Goal: Information Seeking & Learning: Learn about a topic

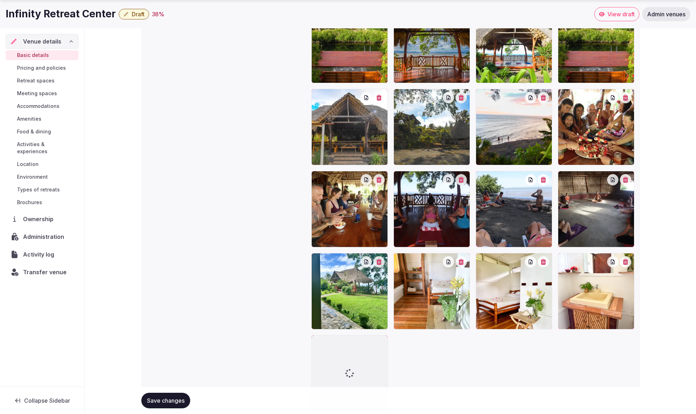
scroll to position [860, 0]
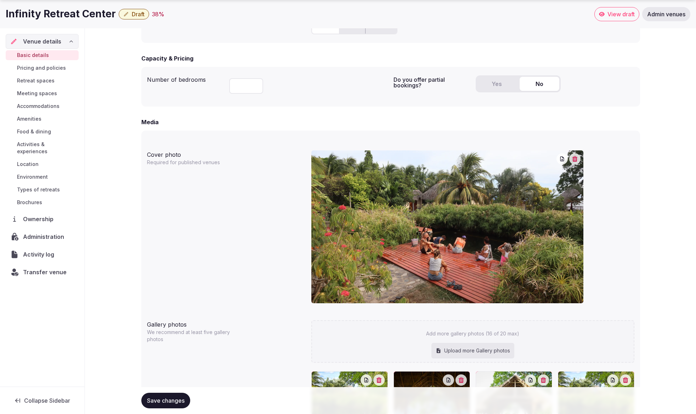
scroll to position [507, 0]
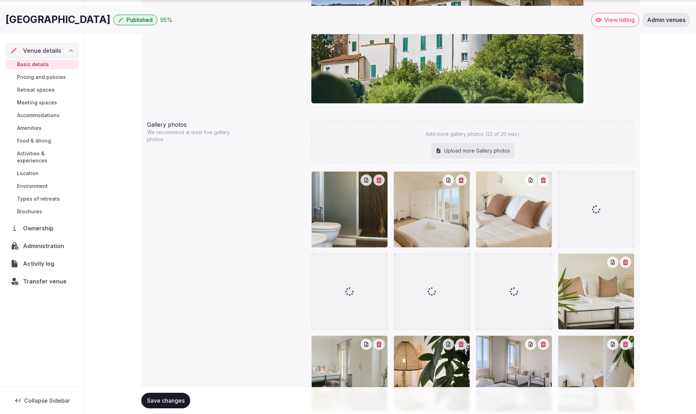
scroll to position [717, 0]
